Goal: Task Accomplishment & Management: Complete application form

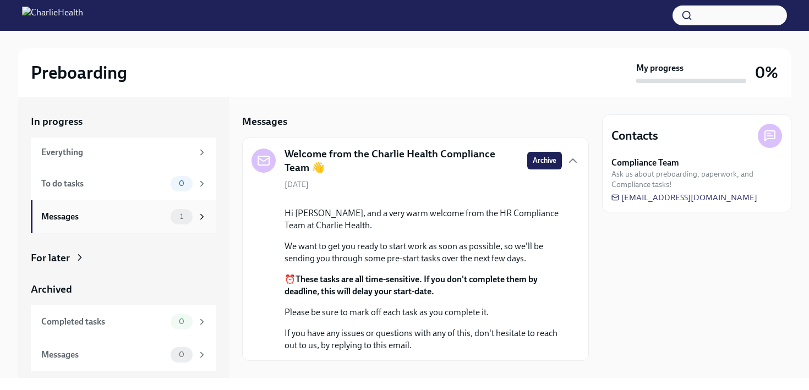
click at [150, 211] on div "Messages" at bounding box center [103, 217] width 125 height 12
click at [176, 215] on span "1" at bounding box center [181, 218] width 17 height 8
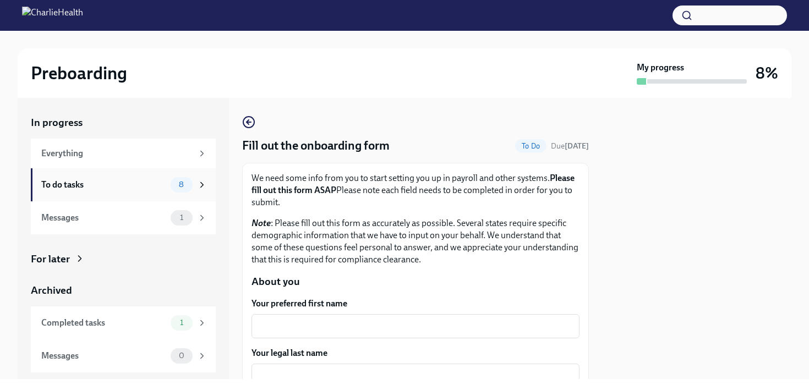
click at [171, 178] on div "8" at bounding box center [189, 184] width 36 height 15
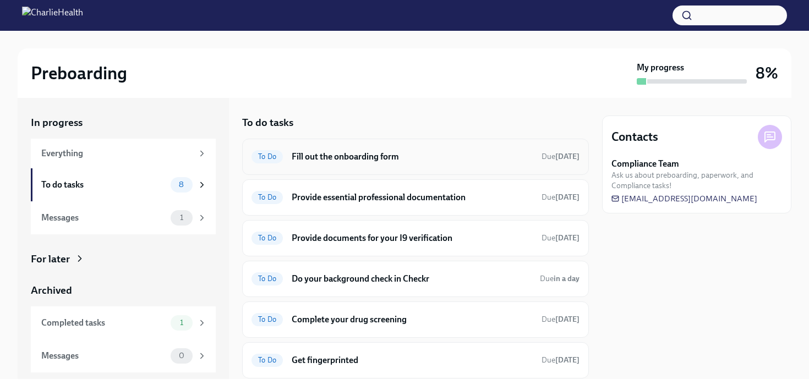
click at [412, 158] on h6 "Fill out the onboarding form" at bounding box center [412, 157] width 241 height 12
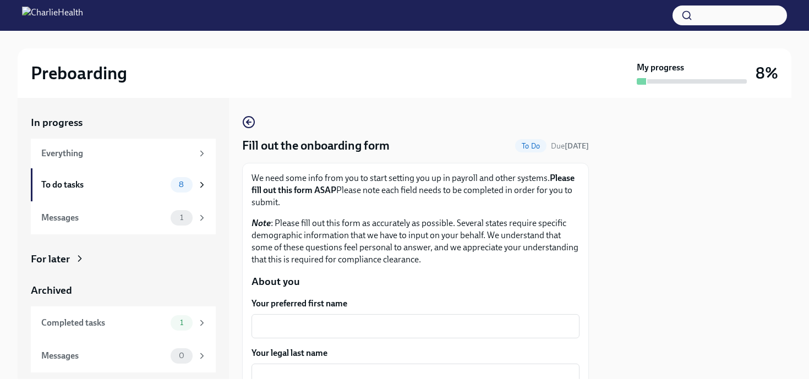
scroll to position [83, 0]
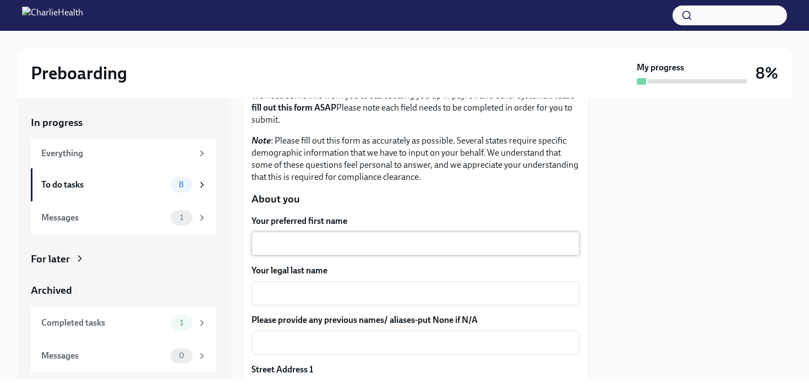
click at [358, 238] on textarea "Your preferred first name" at bounding box center [415, 243] width 315 height 13
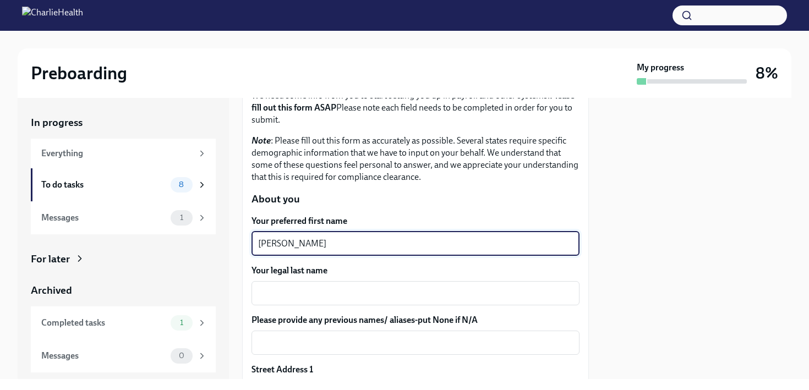
type textarea "Claudia"
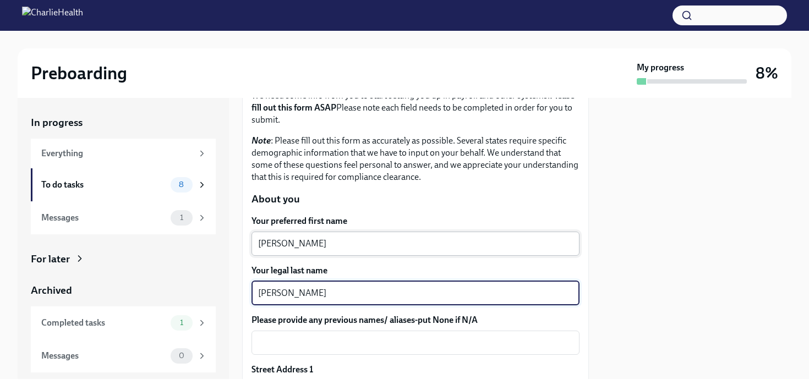
type textarea "Fugate"
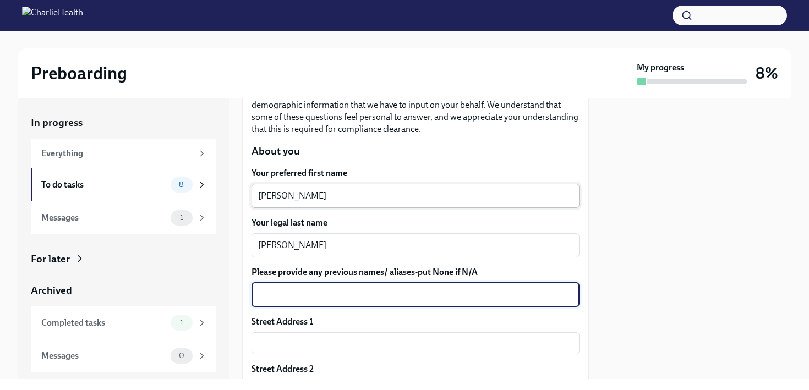
scroll to position [135, 0]
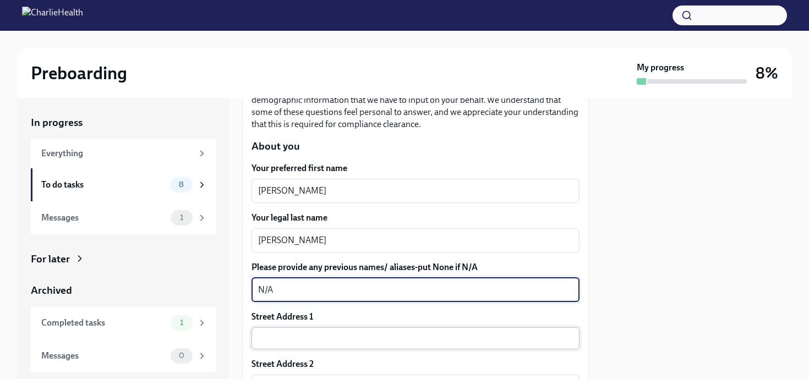
type textarea "N/A"
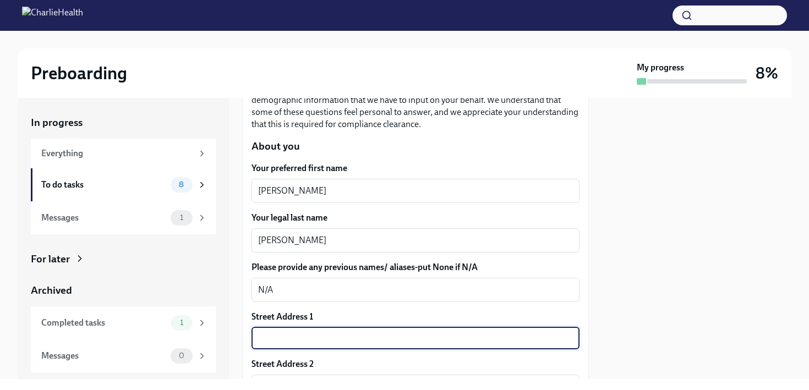
click at [297, 338] on input "text" at bounding box center [416, 339] width 328 height 22
type input "388 East Morrill Avenue"
type input "43207-1212"
type input "Columbus"
type input "OH"
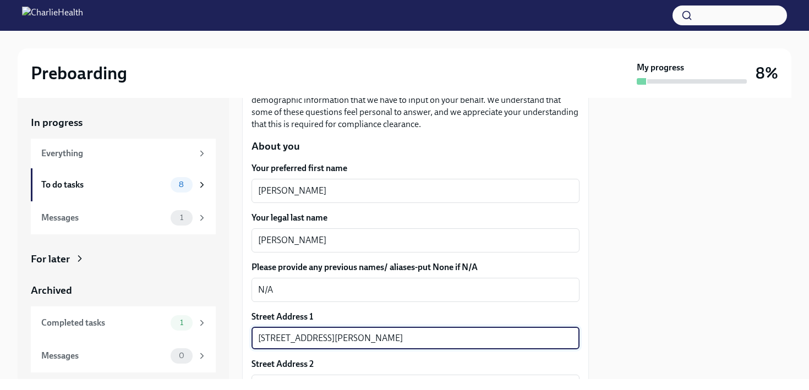
type input "US"
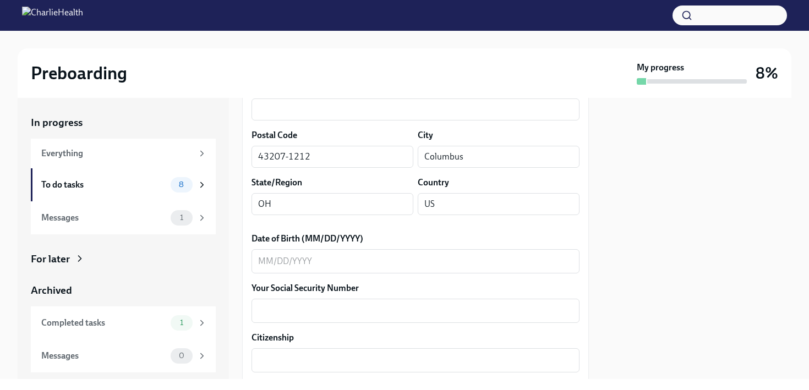
scroll to position [430, 0]
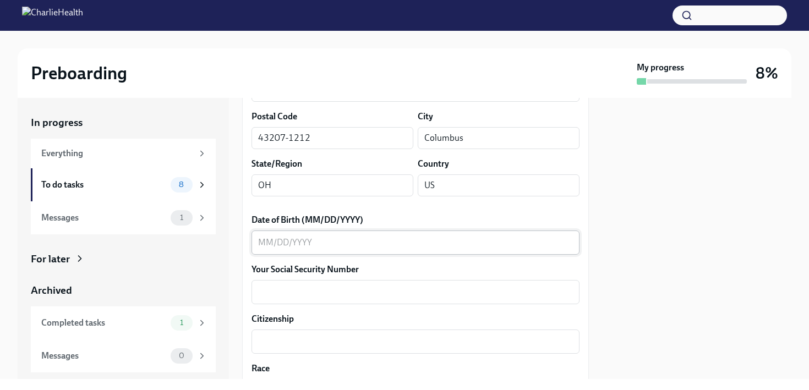
click at [319, 236] on div "x ​" at bounding box center [416, 243] width 328 height 24
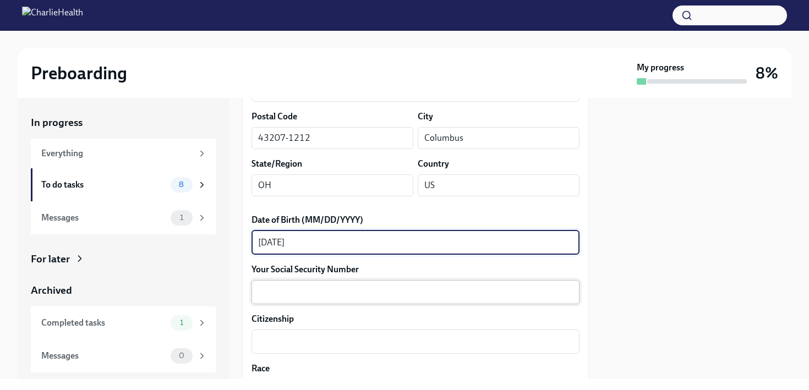
type textarea "11/24/1994"
click at [327, 290] on textarea "Your Social Security Number" at bounding box center [415, 292] width 315 height 13
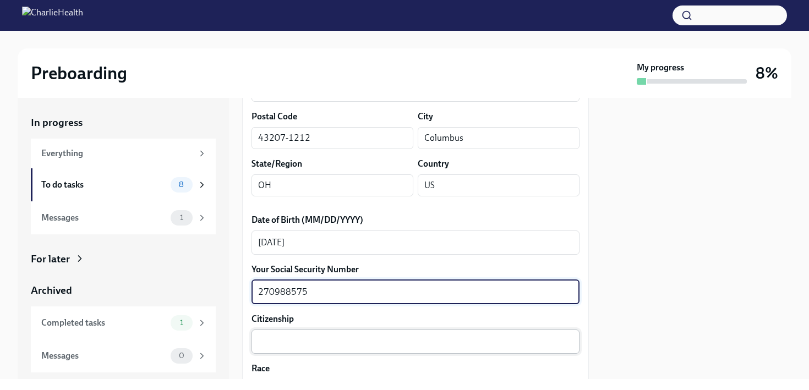
type textarea "270988575"
click at [325, 341] on textarea "Citizenship" at bounding box center [415, 341] width 315 height 13
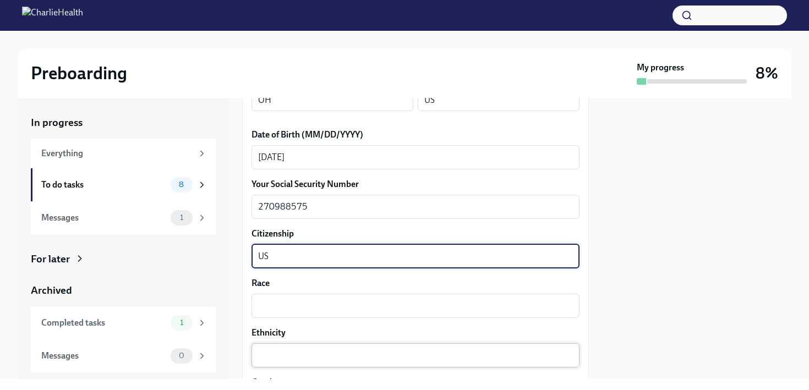
scroll to position [519, 0]
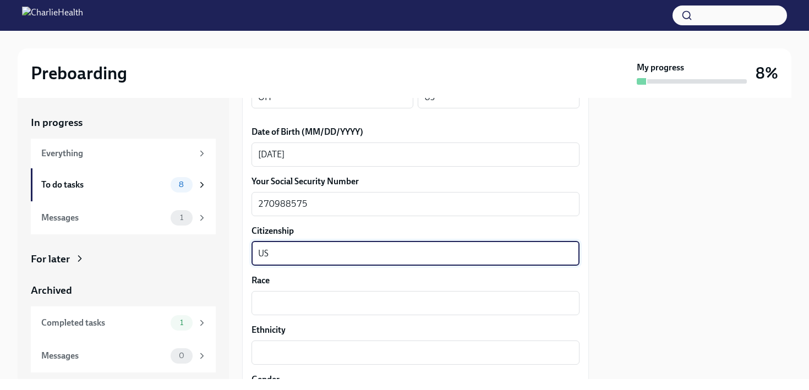
type textarea "US"
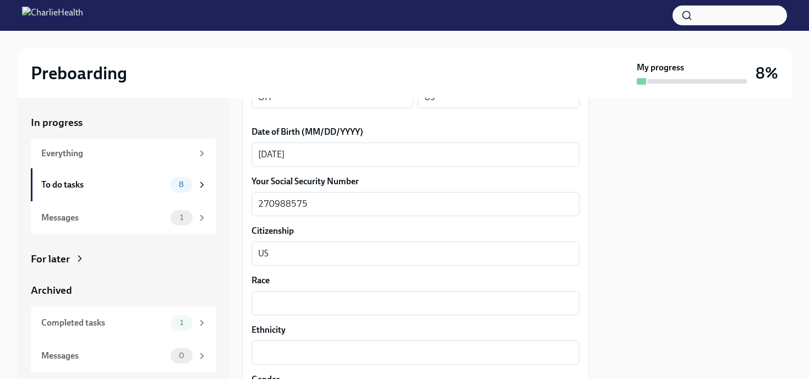
click at [302, 315] on div "Your preferred first name Claudia x ​ Your legal last name Fugate x ​ Please pr…" at bounding box center [416, 309] width 328 height 1061
click at [299, 309] on textarea "Race" at bounding box center [415, 303] width 315 height 13
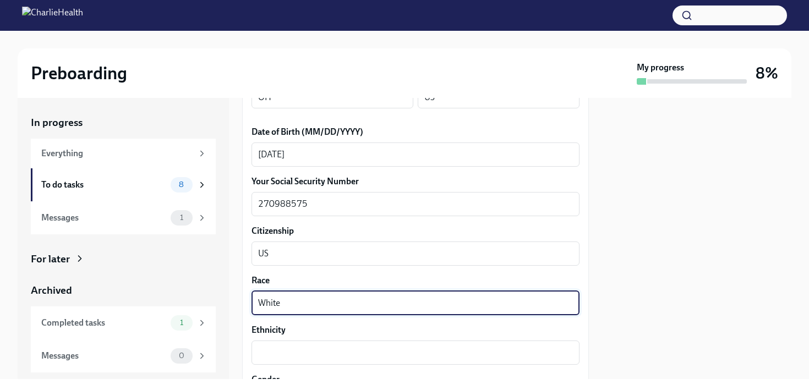
scroll to position [541, 0]
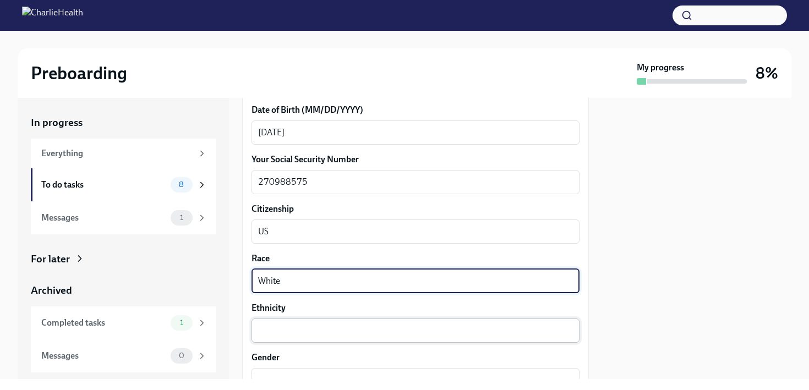
type textarea "White"
click at [294, 328] on textarea "Ethnicity" at bounding box center [415, 330] width 315 height 13
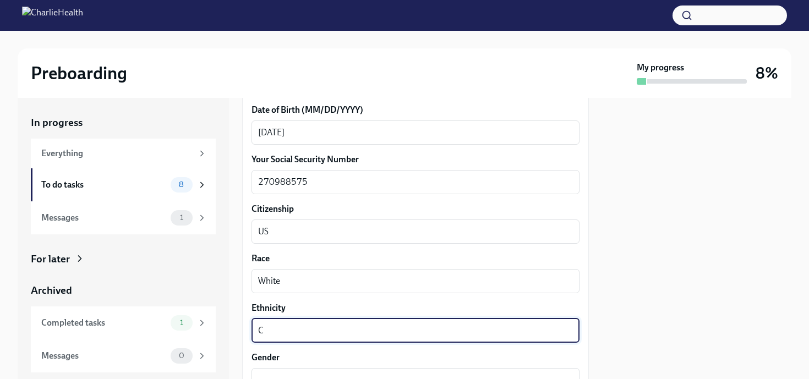
type textarea "C"
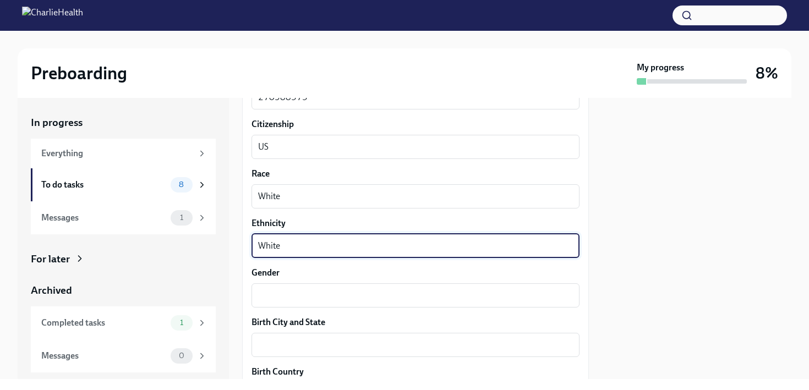
scroll to position [637, 0]
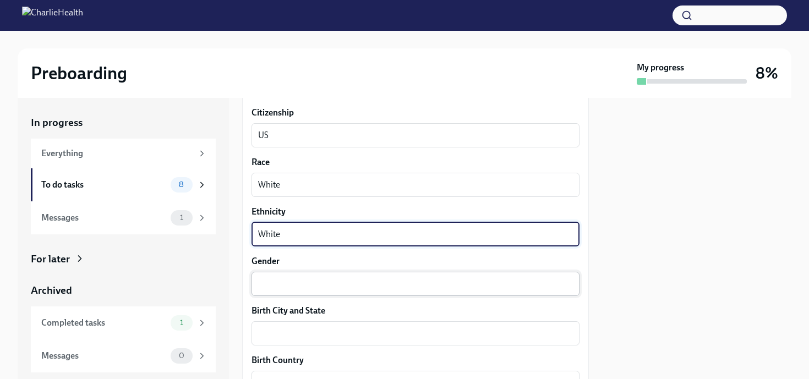
type textarea "White"
click at [292, 287] on textarea "Gender" at bounding box center [415, 283] width 315 height 13
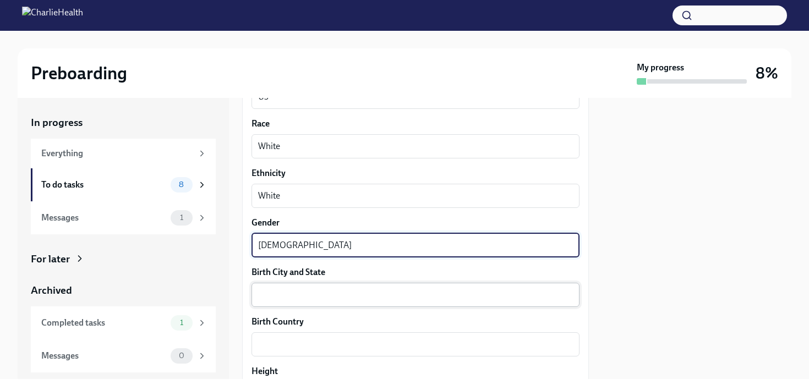
scroll to position [677, 0]
type textarea "Female"
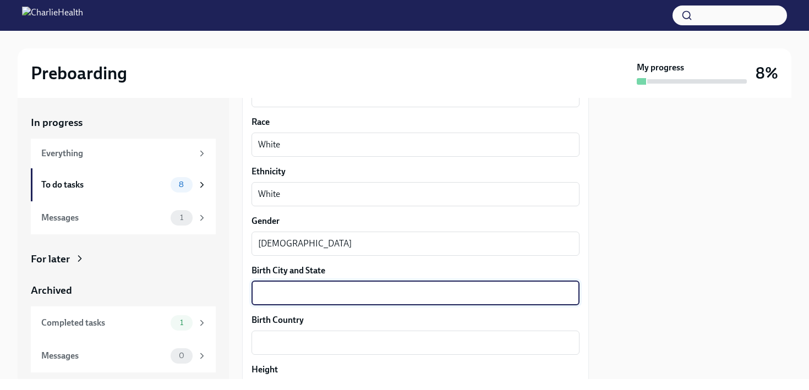
click at [289, 294] on textarea "Birth City and State" at bounding box center [415, 293] width 315 height 13
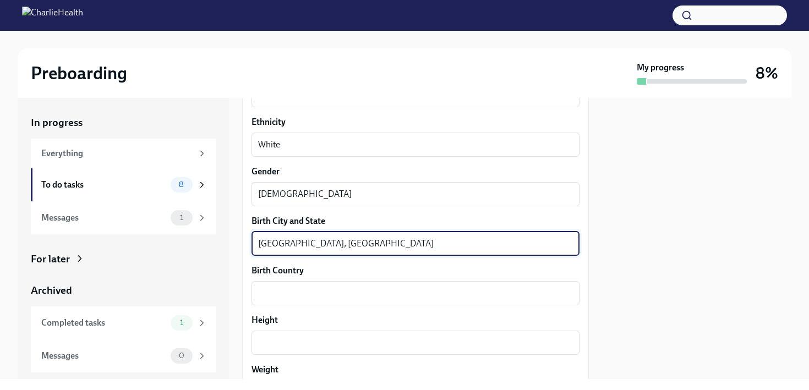
scroll to position [727, 0]
type textarea "Greenville, OH"
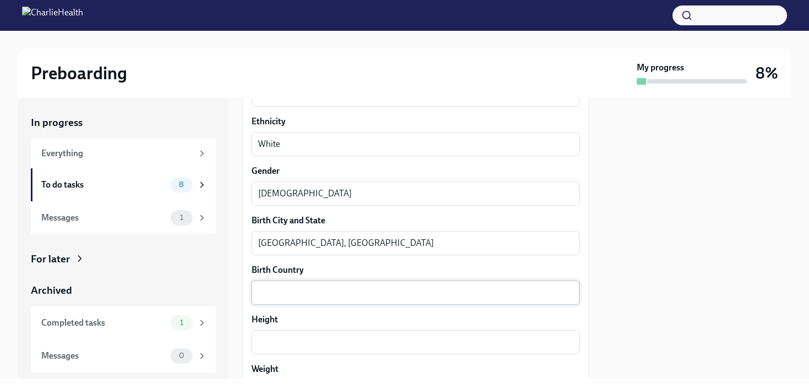
click at [283, 302] on div "x ​" at bounding box center [416, 293] width 328 height 24
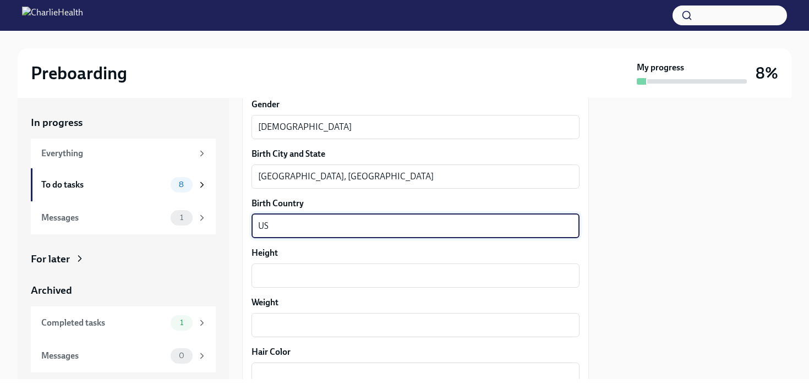
scroll to position [794, 0]
type textarea "US"
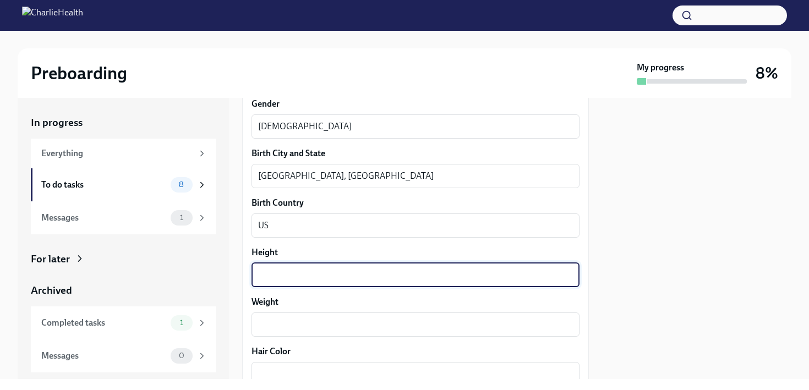
click at [282, 271] on textarea "Height" at bounding box center [415, 275] width 315 height 13
type textarea "5' 05""
click at [282, 325] on textarea "Weight" at bounding box center [415, 324] width 315 height 13
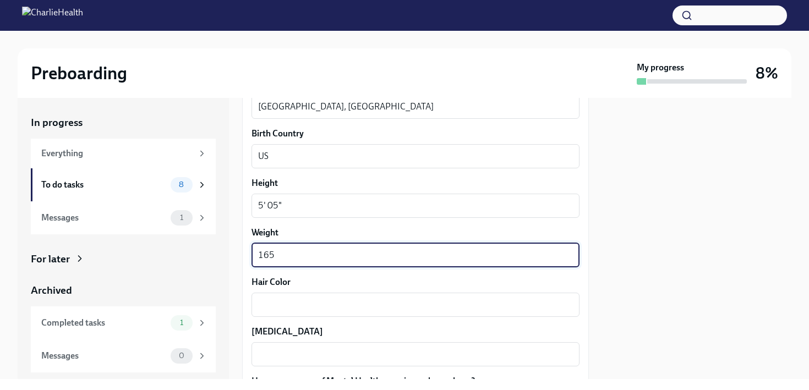
scroll to position [867, 0]
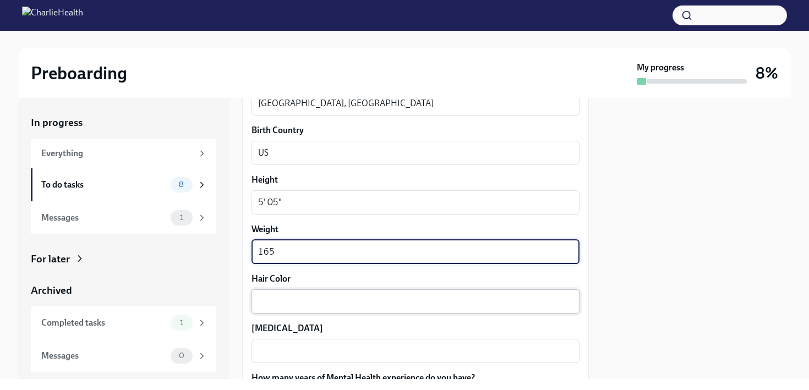
type textarea "165"
click at [282, 302] on textarea "Hair Color" at bounding box center [415, 301] width 315 height 13
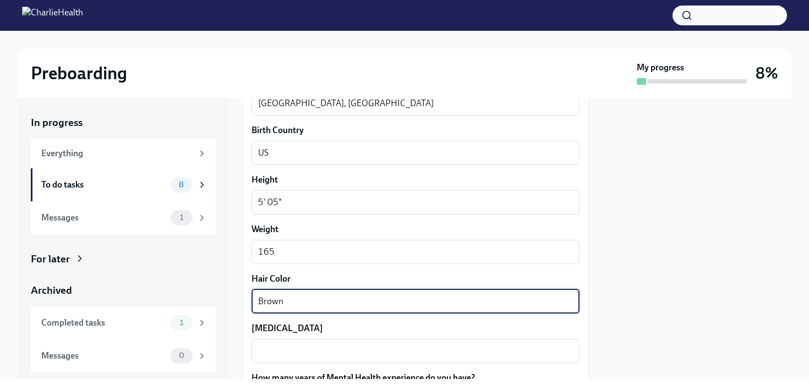
type textarea "Brown"
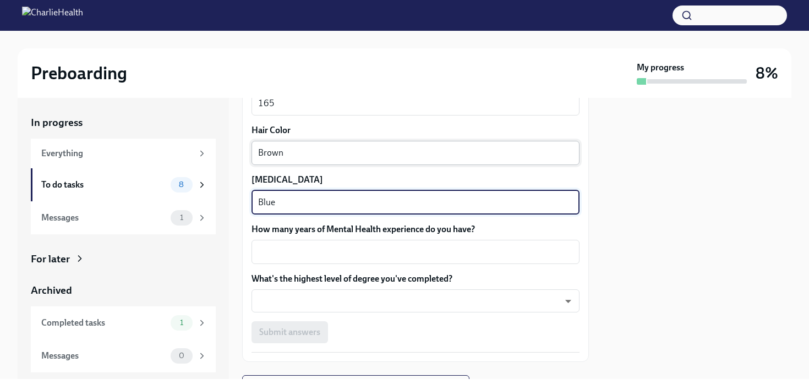
scroll to position [1017, 0]
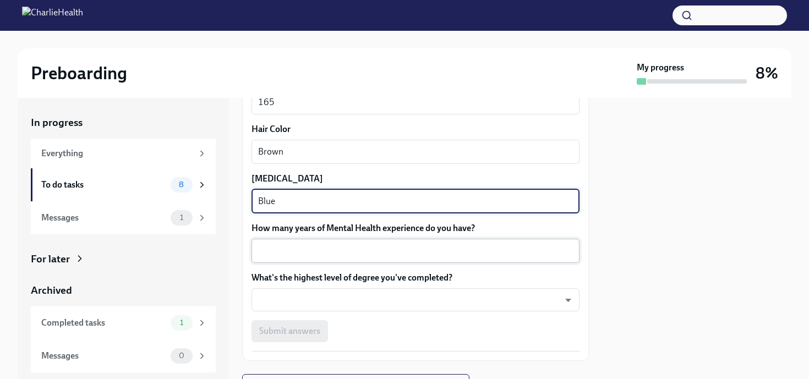
type textarea "Blue"
click at [302, 254] on textarea "How many years of Mental Health experience do you have?" at bounding box center [415, 250] width 315 height 13
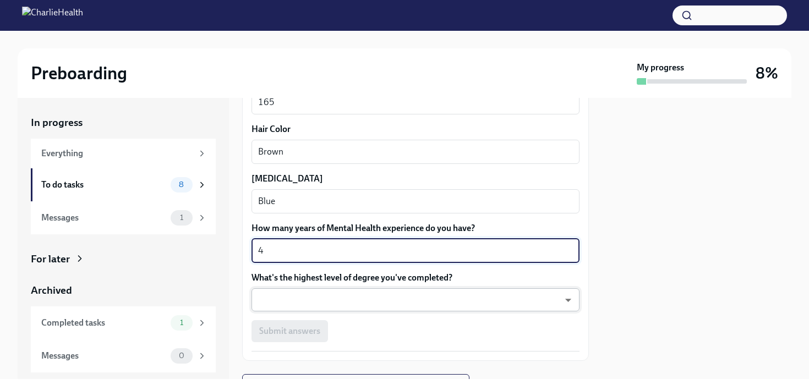
type textarea "4"
click at [296, 302] on body "Preboarding My progress 8% In progress Everything To do tasks 8 Messages 1 For …" at bounding box center [404, 195] width 809 height 390
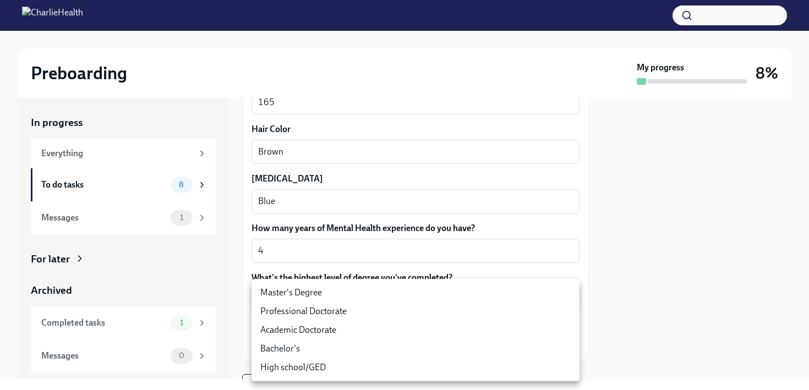
click at [299, 291] on li "Master's Degree" at bounding box center [416, 292] width 328 height 19
type input "2vBr-ghkD"
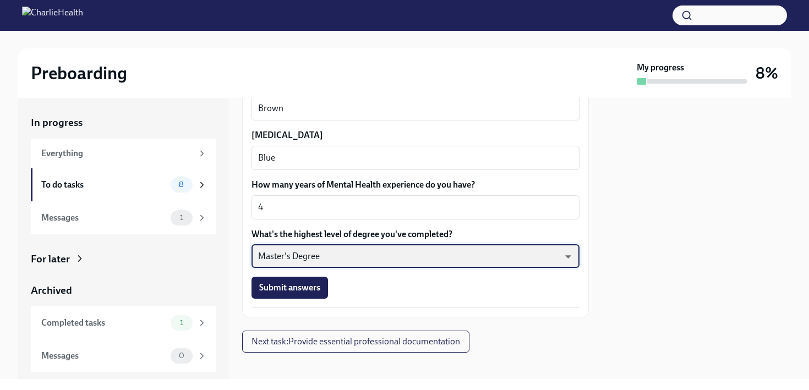
scroll to position [1061, 0]
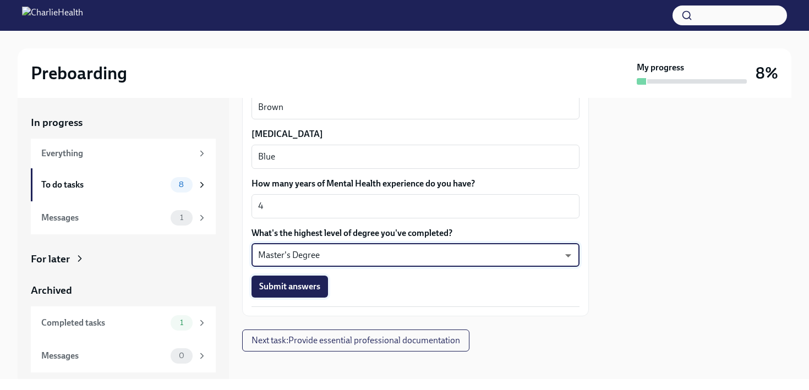
click at [288, 296] on button "Submit answers" at bounding box center [290, 287] width 77 height 22
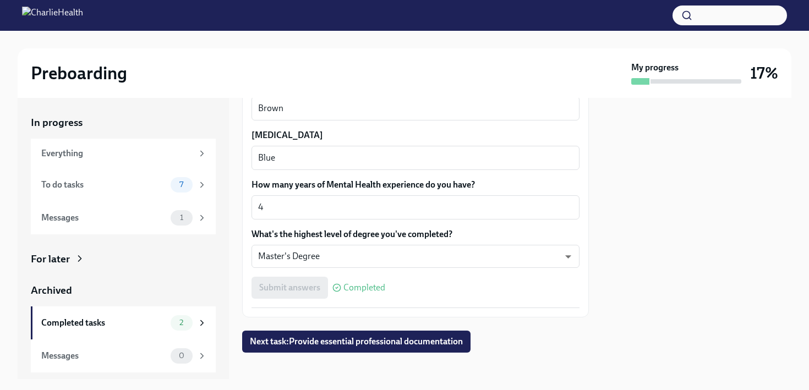
scroll to position [1069, 0]
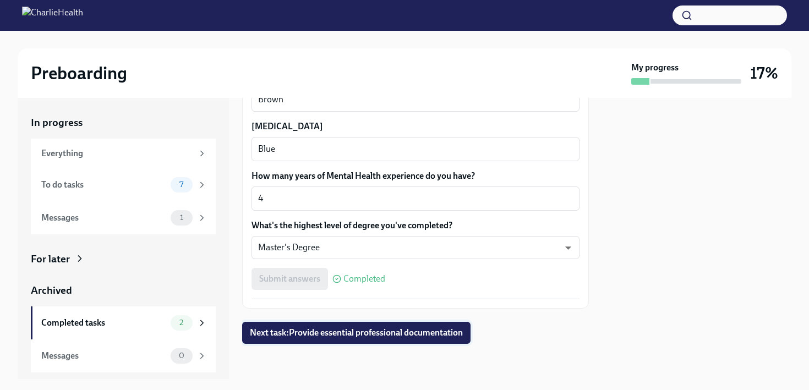
click at [320, 336] on span "Next task : Provide essential professional documentation" at bounding box center [356, 333] width 213 height 11
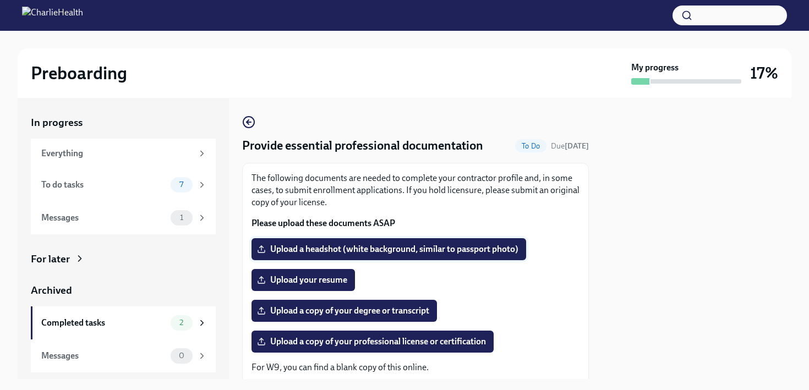
click at [381, 246] on span "Upload a headshot (white background, similar to passport photo)" at bounding box center [388, 249] width 259 height 11
click at [0, 0] on input "Upload a headshot (white background, similar to passport photo)" at bounding box center [0, 0] width 0 height 0
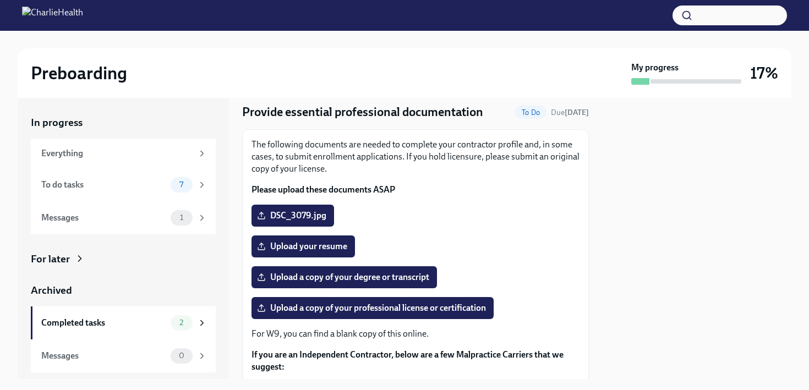
scroll to position [38, 0]
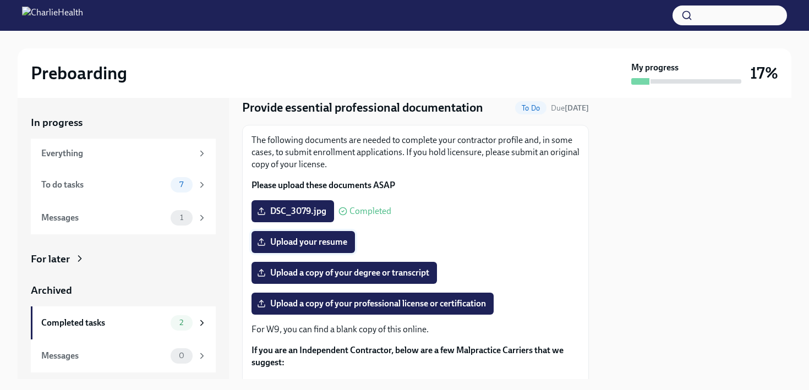
click at [297, 245] on span "Upload your resume" at bounding box center [303, 242] width 88 height 11
click at [0, 0] on input "Upload your resume" at bounding box center [0, 0] width 0 height 0
click at [274, 241] on span "Resume 2025 (2).png" at bounding box center [305, 242] width 93 height 11
click at [0, 0] on input "Resume 2025 (2).png" at bounding box center [0, 0] width 0 height 0
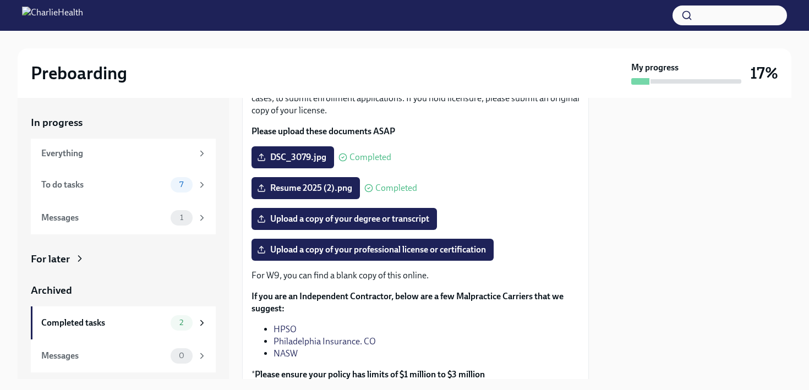
scroll to position [101, 0]
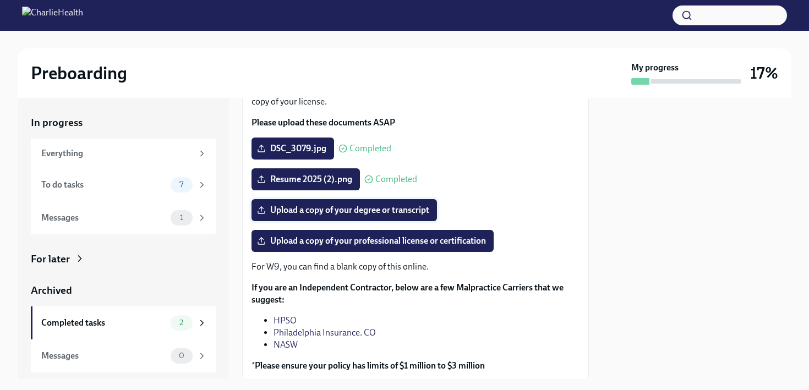
click at [354, 210] on span "Upload a copy of your degree or transcript" at bounding box center [344, 210] width 170 height 11
click at [0, 0] on input "Upload a copy of your degree or transcript" at bounding box center [0, 0] width 0 height 0
click at [292, 216] on span "Upload a copy of your degree or transcript" at bounding box center [344, 210] width 170 height 11
click at [0, 0] on input "Upload a copy of your degree or transcript" at bounding box center [0, 0] width 0 height 0
click at [361, 238] on span "Upload a copy of your professional license or certification" at bounding box center [372, 241] width 227 height 11
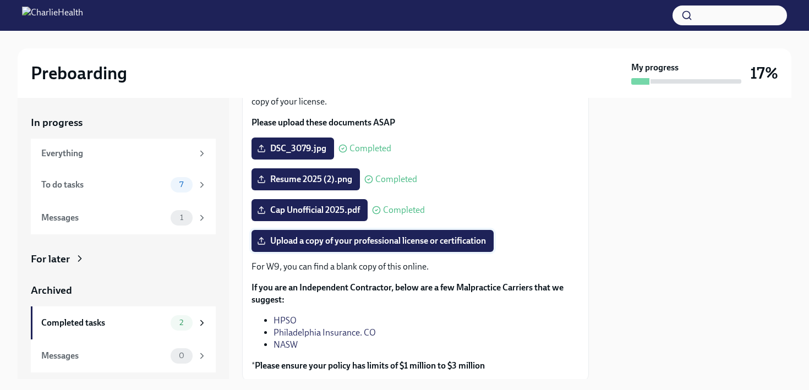
click at [0, 0] on input "Upload a copy of your professional license or certification" at bounding box center [0, 0] width 0 height 0
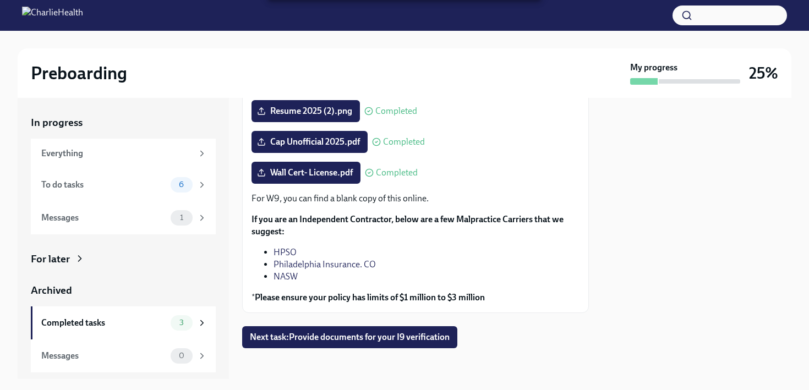
scroll to position [173, 0]
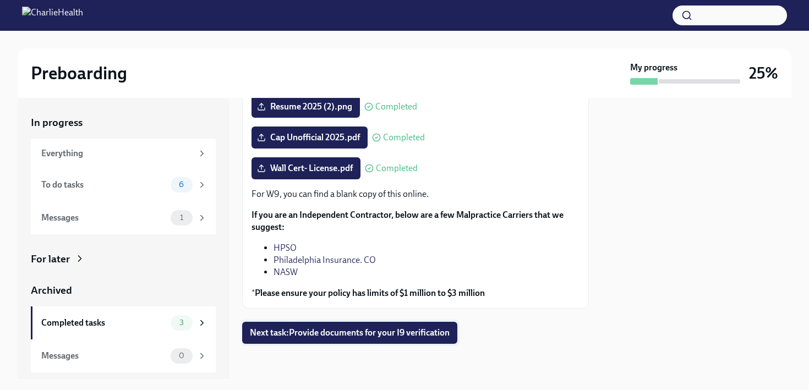
click at [399, 337] on span "Next task : Provide documents for your I9 verification" at bounding box center [350, 333] width 200 height 11
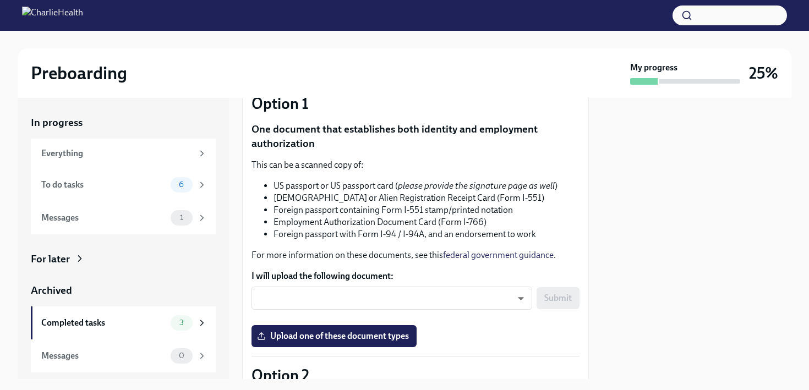
scroll to position [127, 0]
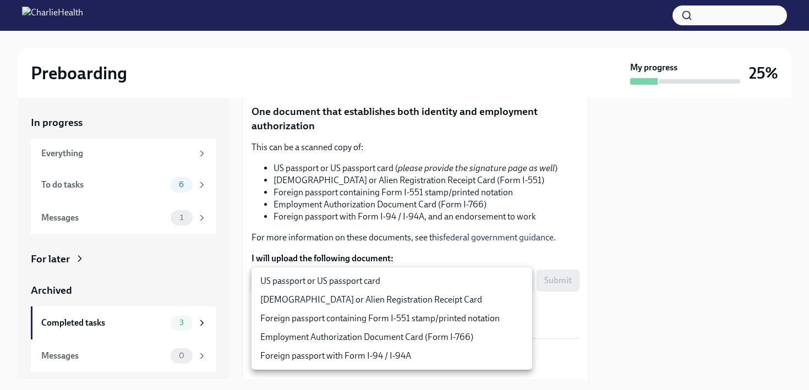
click at [521, 275] on body "Preboarding My progress 25% In progress Everything To do tasks 6 Messages 1 For…" at bounding box center [404, 195] width 809 height 390
click at [491, 283] on li "US passport or US passport card" at bounding box center [392, 281] width 281 height 19
type input "KnYOjnC8x"
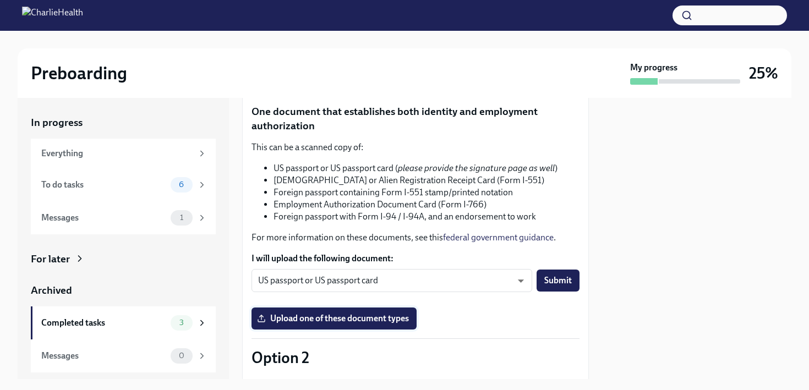
click at [387, 324] on span "Upload one of these document types" at bounding box center [334, 318] width 150 height 11
click at [0, 0] on input "Upload one of these document types" at bounding box center [0, 0] width 0 height 0
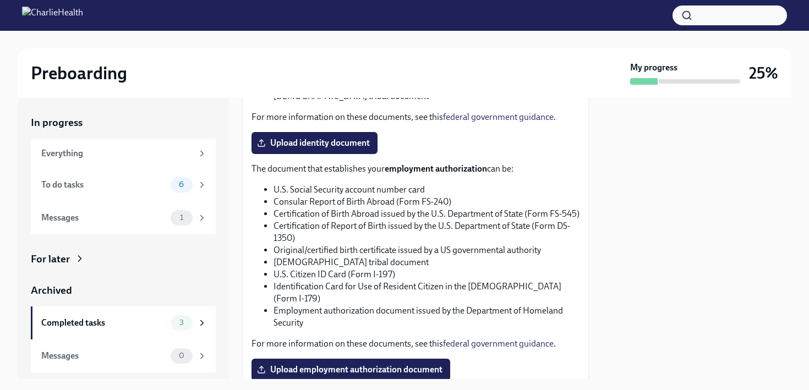
scroll to position [637, 0]
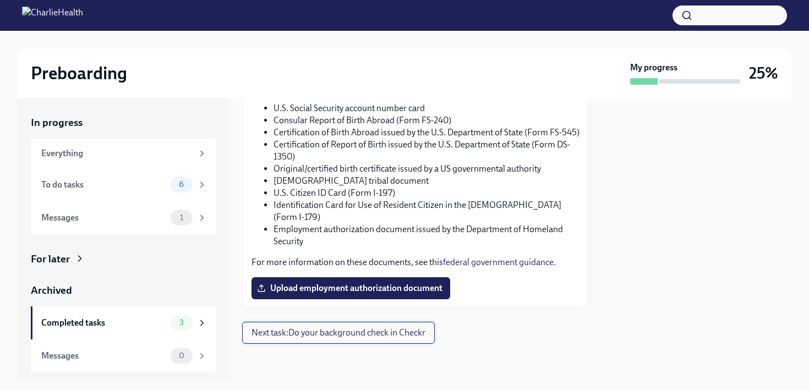
click at [396, 339] on button "Next task : Do your background check in Checkr" at bounding box center [338, 333] width 193 height 22
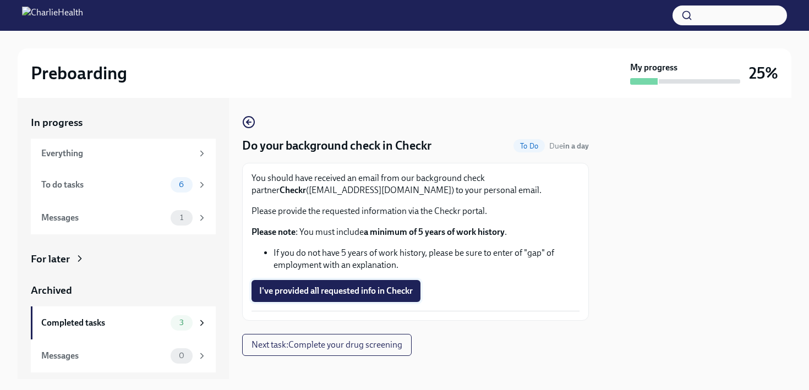
click at [349, 286] on span "I've provided all requested info in Checkr" at bounding box center [336, 291] width 154 height 11
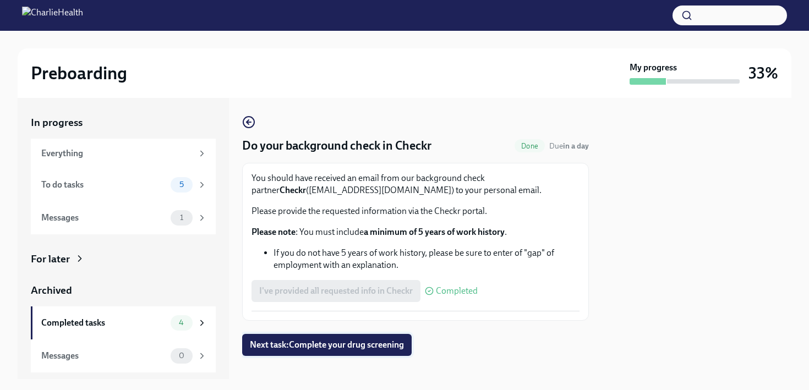
click at [354, 348] on span "Next task : Complete your drug screening" at bounding box center [327, 345] width 154 height 11
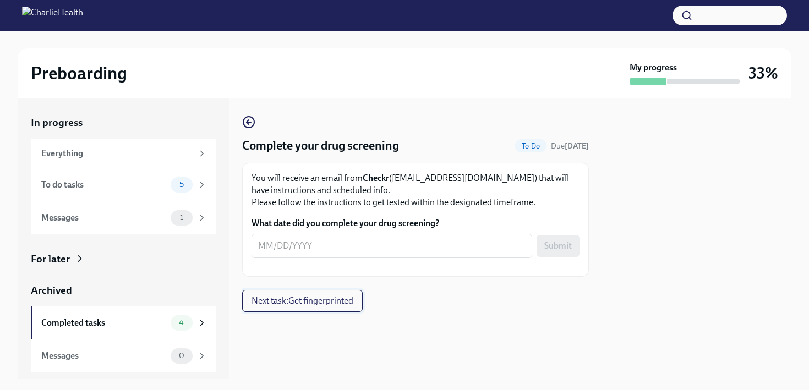
click at [342, 307] on span "Next task : Get fingerprinted" at bounding box center [303, 301] width 102 height 11
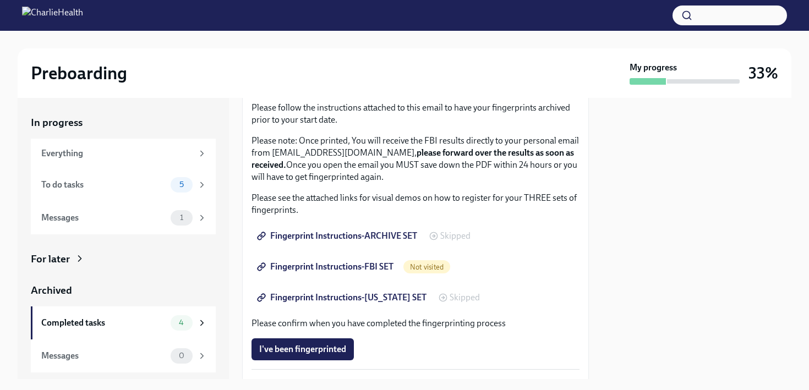
scroll to position [104, 0]
click at [362, 239] on span "Fingerprint Instructions-ARCHIVE SET" at bounding box center [338, 235] width 158 height 11
